Goal: Browse casually: Explore the website without a specific task or goal

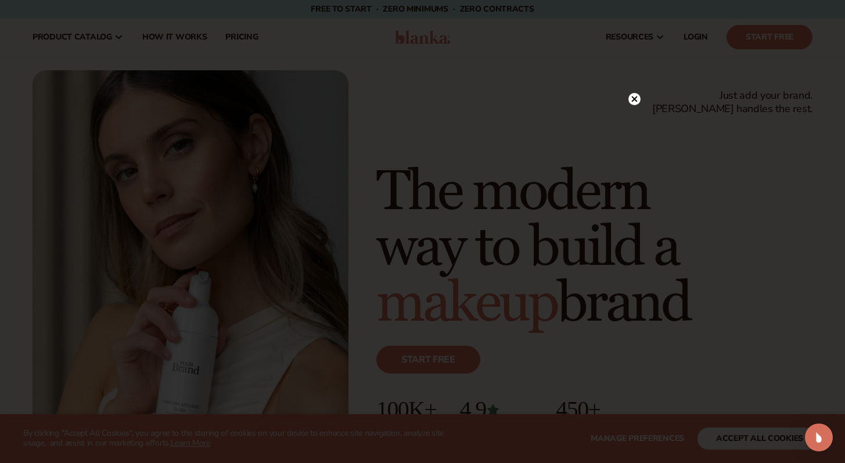
click at [635, 97] on circle at bounding box center [634, 99] width 12 height 12
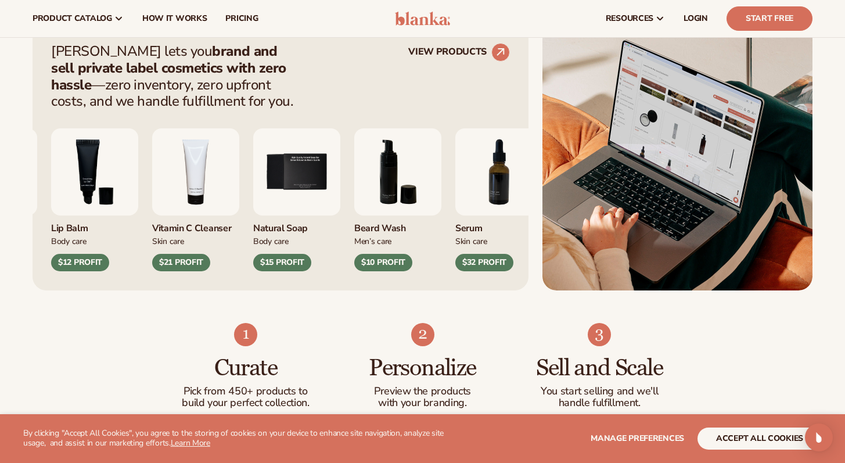
scroll to position [454, 0]
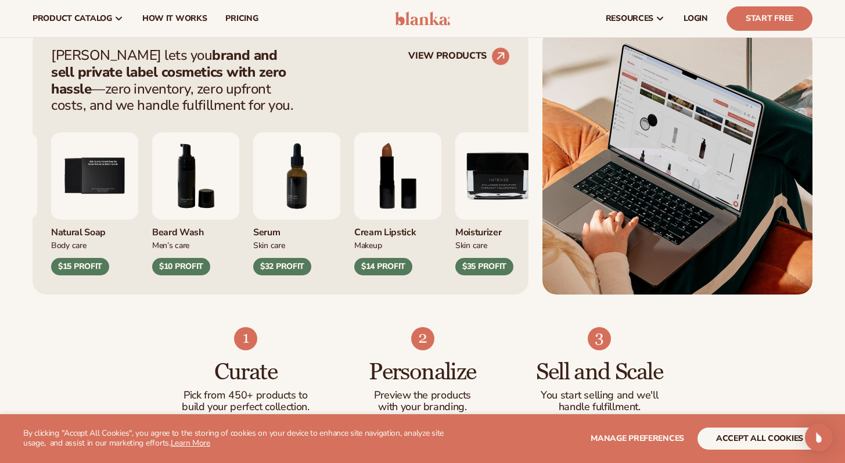
click at [746, 365] on div "Curate Pick from 450+ products to build your perfect collection. Personalize Pr…" at bounding box center [422, 381] width 845 height 174
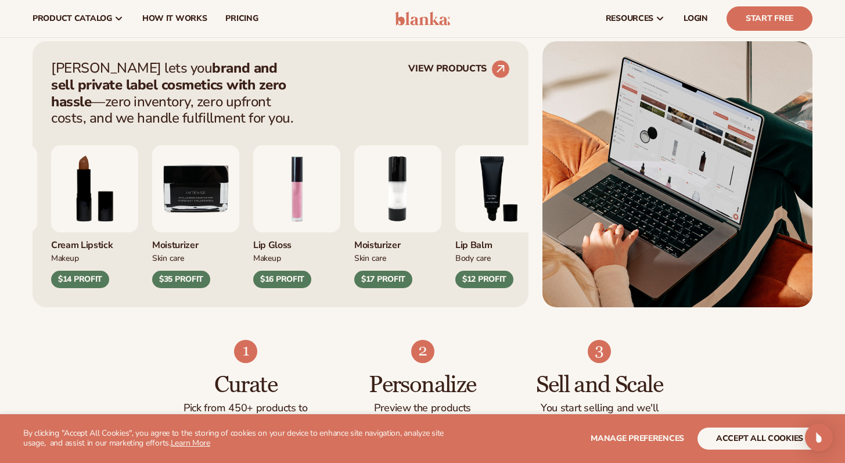
scroll to position [411, 0]
